Goal: Find specific page/section: Find specific page/section

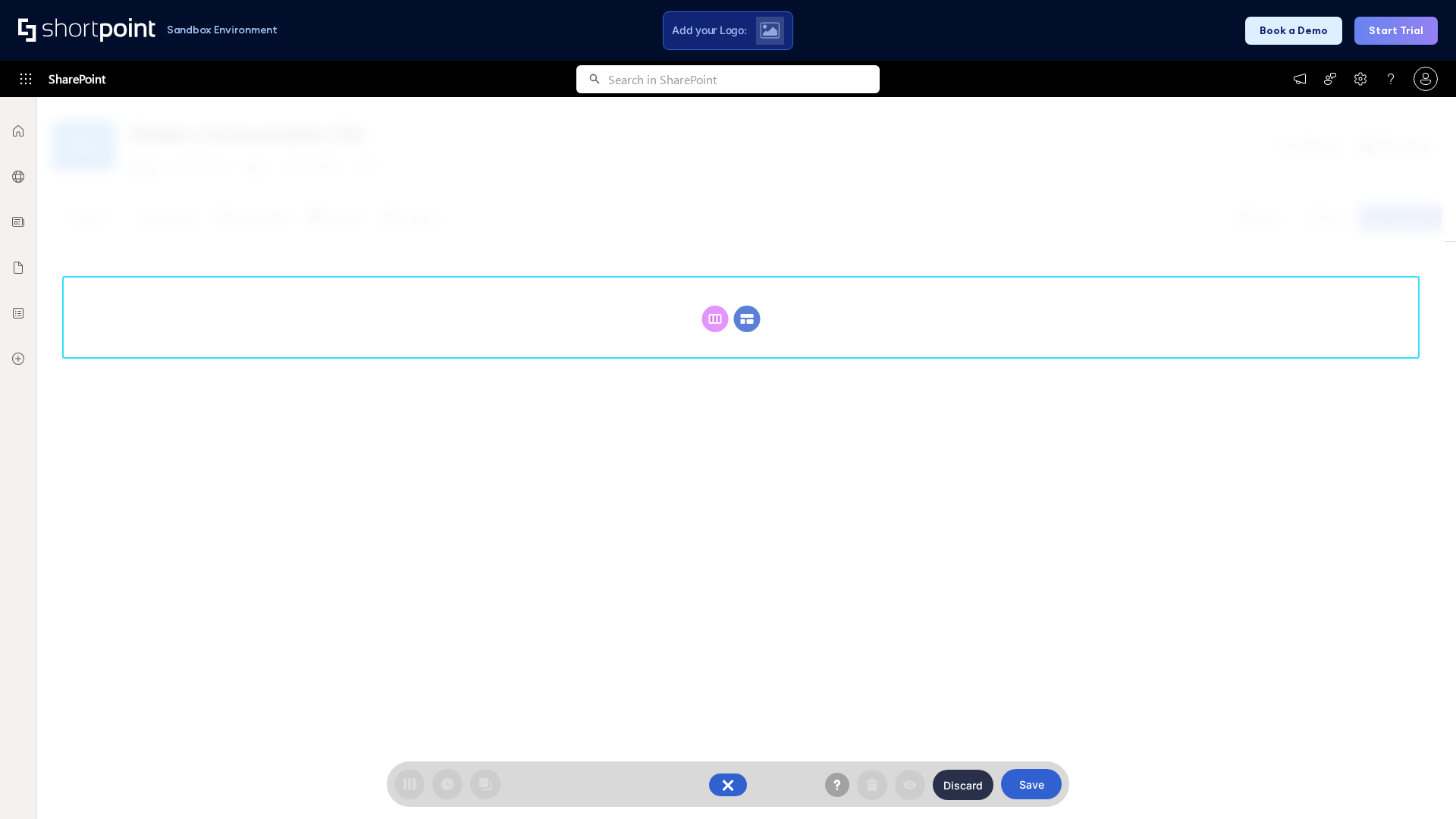
scroll to position [208, 0]
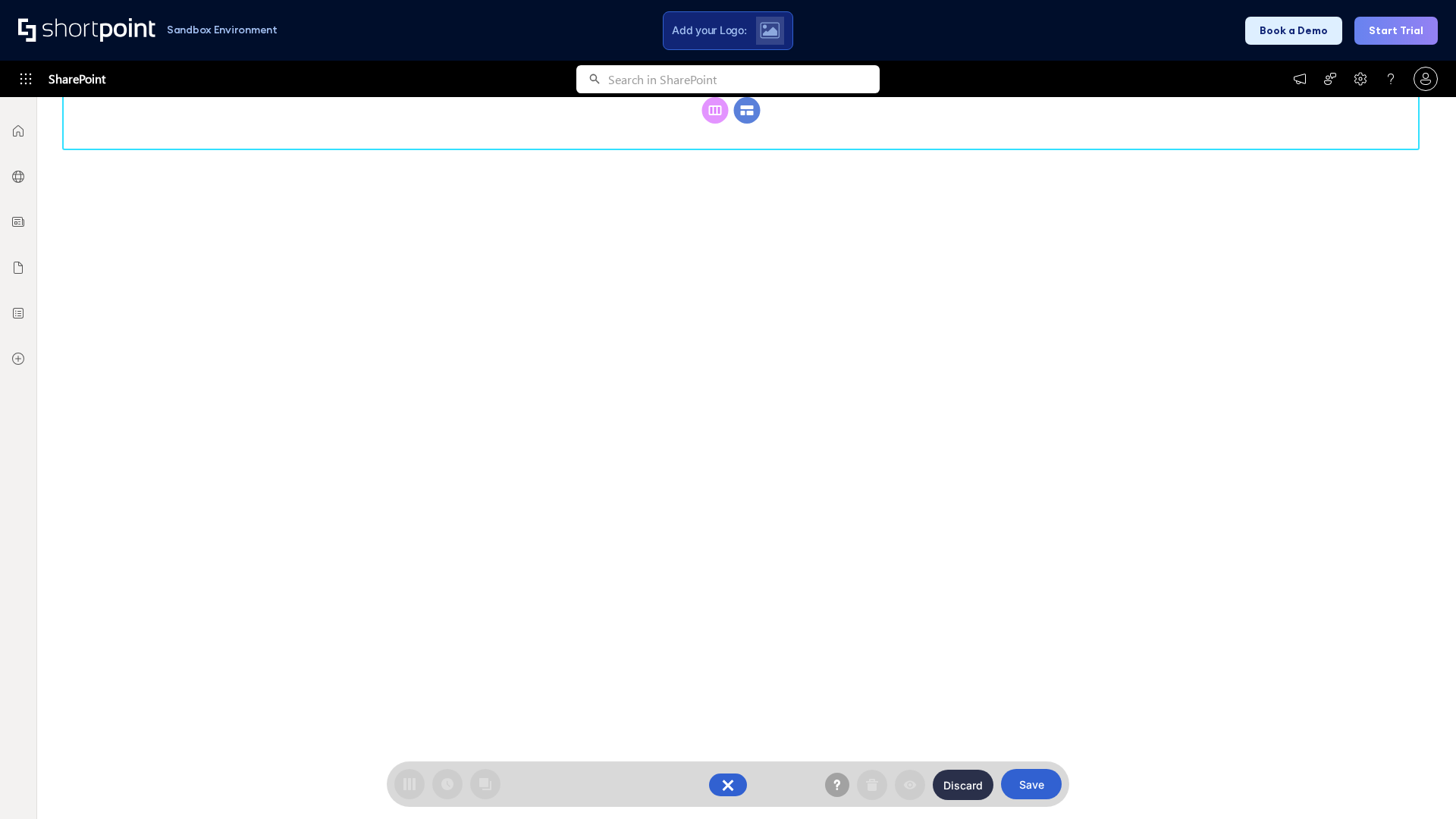
click at [747, 123] on circle at bounding box center [747, 110] width 26 height 26
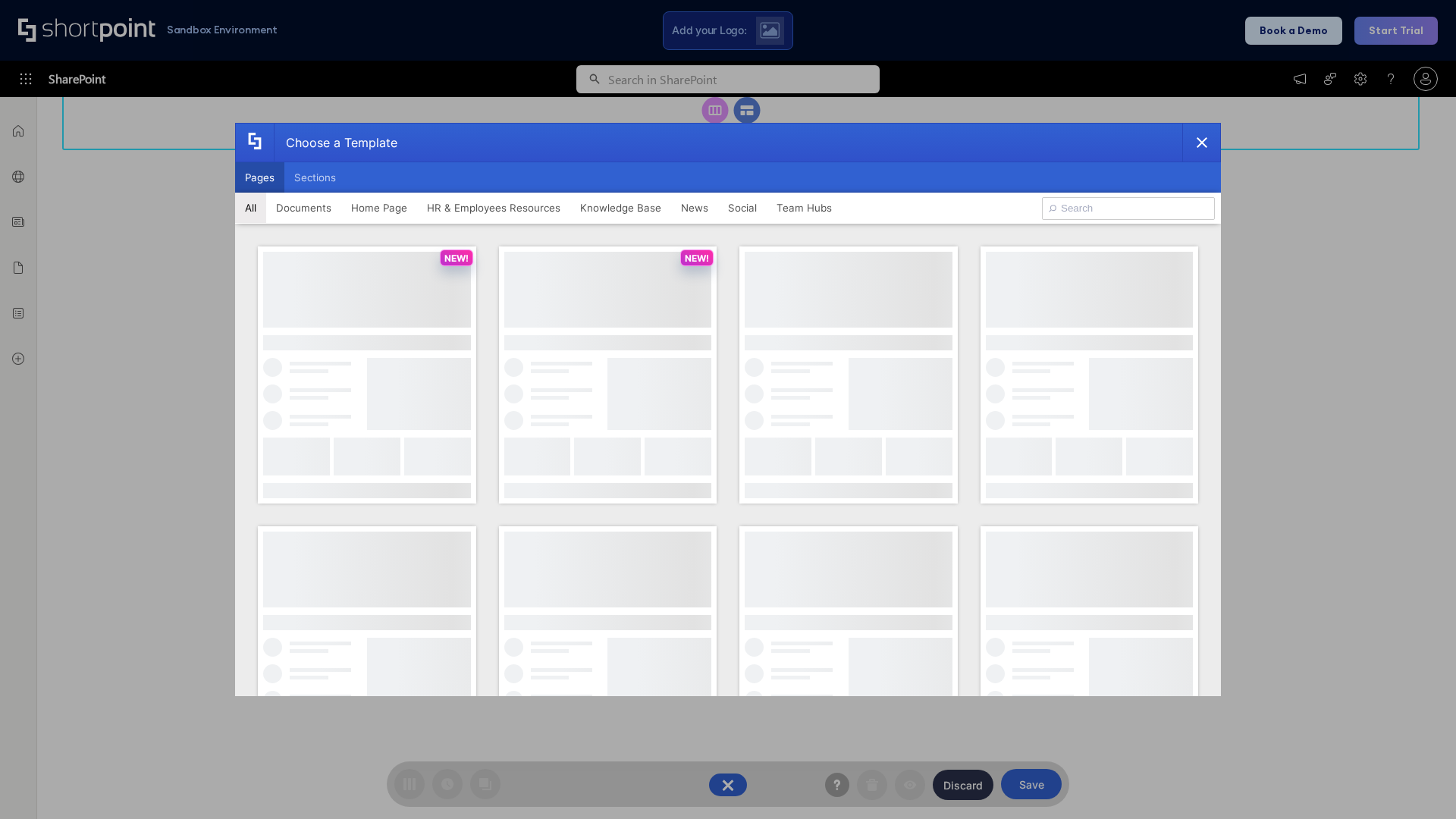
scroll to position [0, 0]
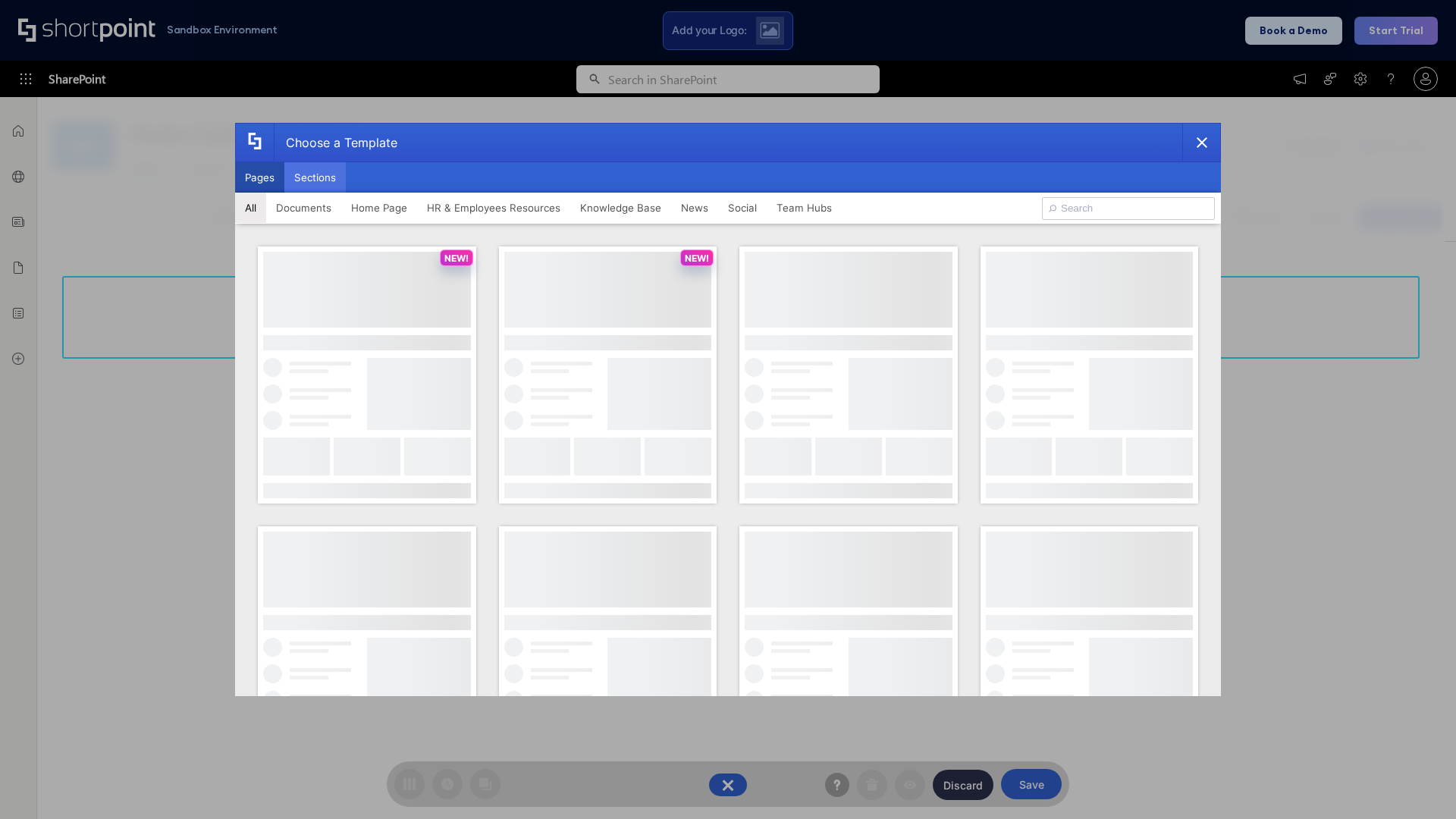
click at [315, 178] on button "Sections" at bounding box center [315, 178] width 62 height 30
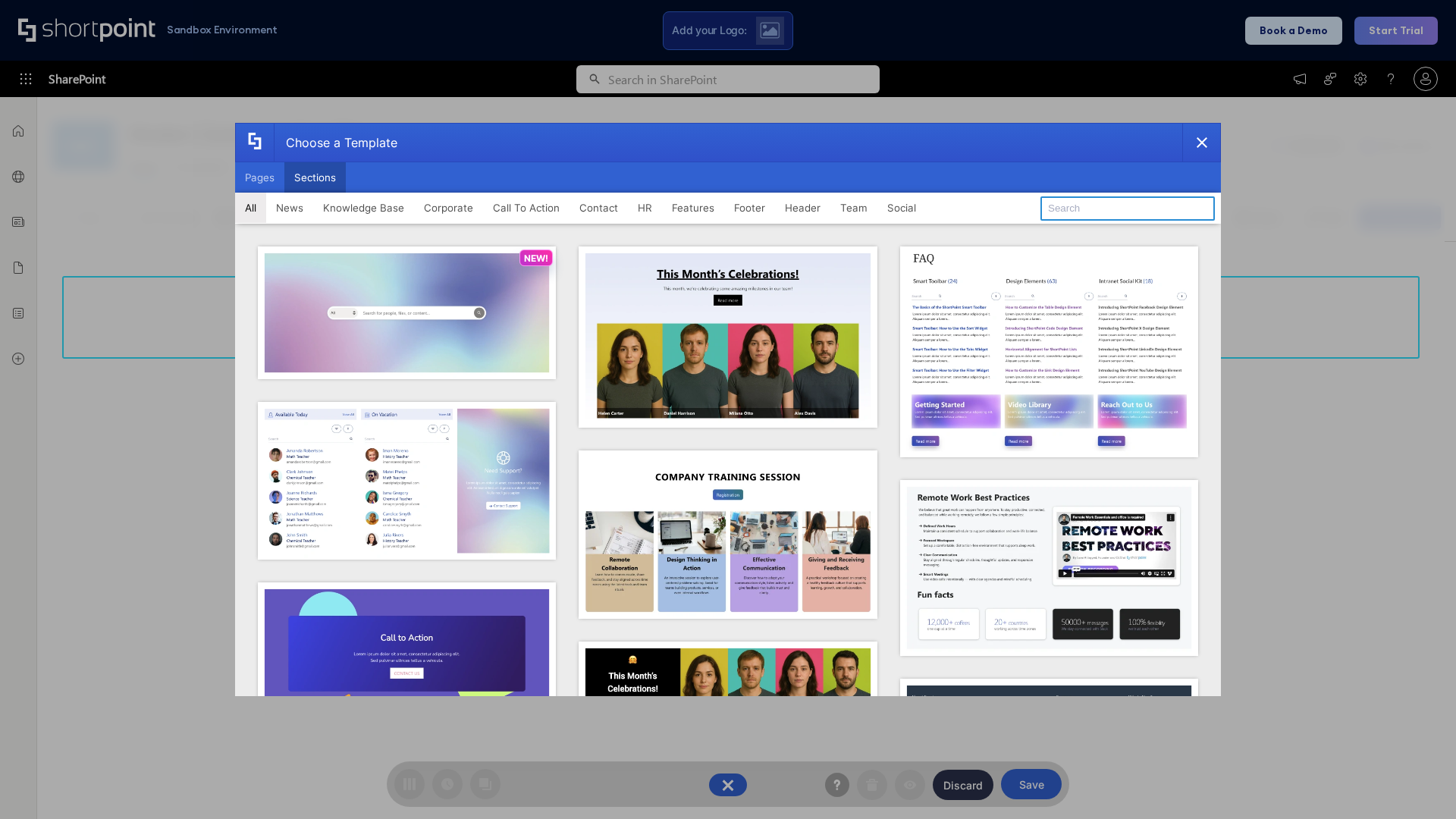
type input "FAQ 5"
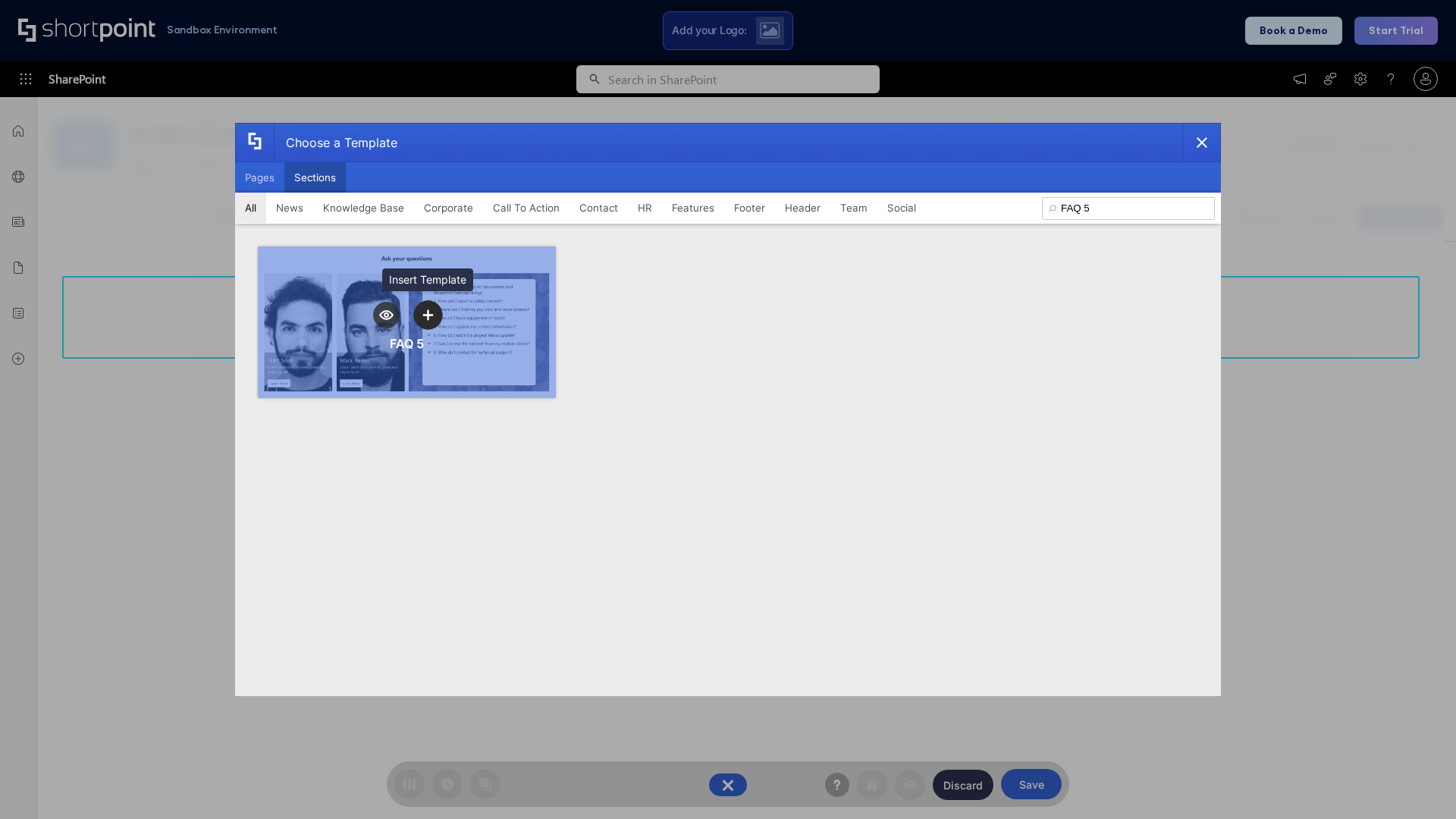
click at [428, 315] on icon "template selector" at bounding box center [427, 314] width 10 height 10
